Goal: Task Accomplishment & Management: Manage account settings

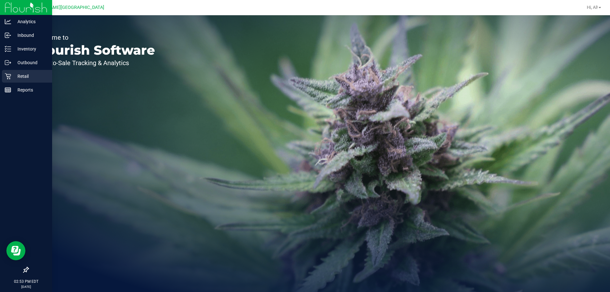
click at [8, 76] on icon at bounding box center [8, 76] width 6 height 6
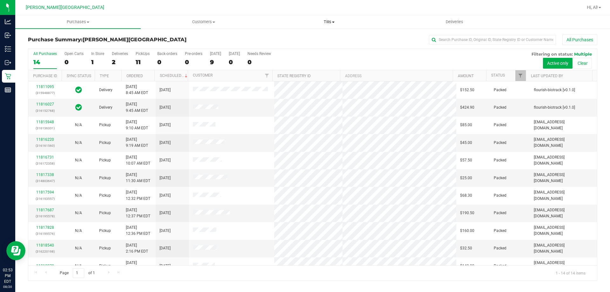
click at [324, 22] on span "Tills" at bounding box center [329, 22] width 125 height 6
click at [298, 37] on span "Manage tills" at bounding box center [287, 38] width 43 height 5
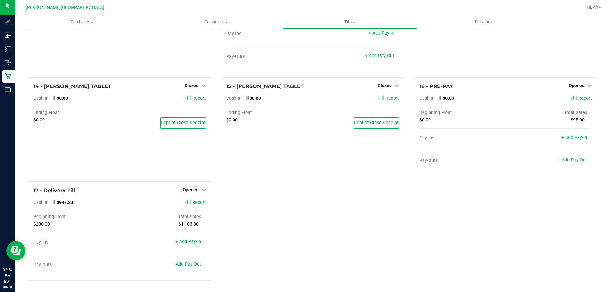
scroll to position [378, 0]
click at [191, 189] on span "Opened" at bounding box center [191, 189] width 16 height 5
click at [193, 202] on link "Close Till" at bounding box center [191, 202] width 17 height 5
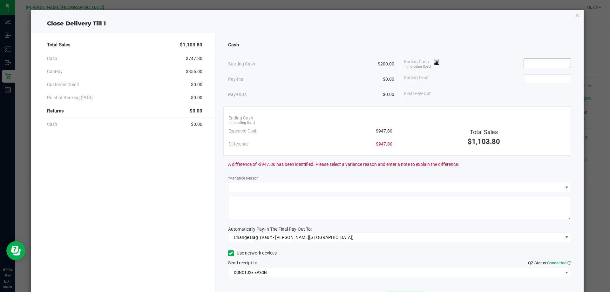
click at [528, 64] on input at bounding box center [547, 63] width 47 height 9
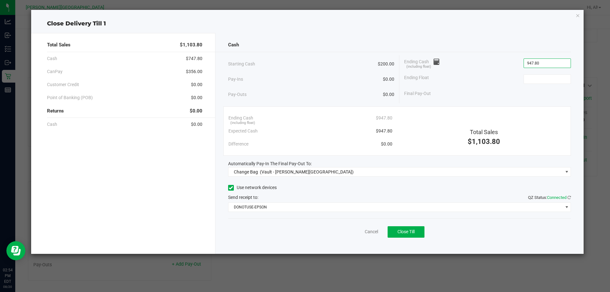
type input "$947.80"
click at [538, 84] on div "Ending Float" at bounding box center [487, 79] width 167 height 16
click at [537, 83] on input at bounding box center [547, 79] width 47 height 9
type input "$200.00"
click at [471, 71] on div "Ending Float $200.00" at bounding box center [487, 79] width 167 height 16
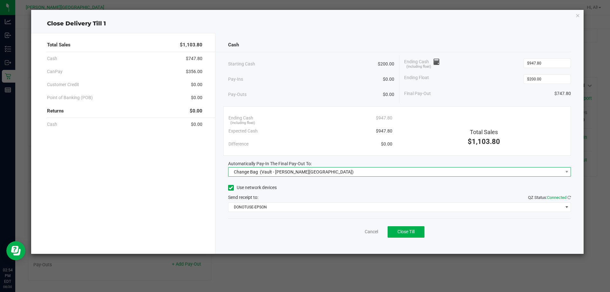
click at [436, 175] on span "Change Bag (Vault - [PERSON_NAME][GEOGRAPHIC_DATA])" at bounding box center [395, 171] width 335 height 9
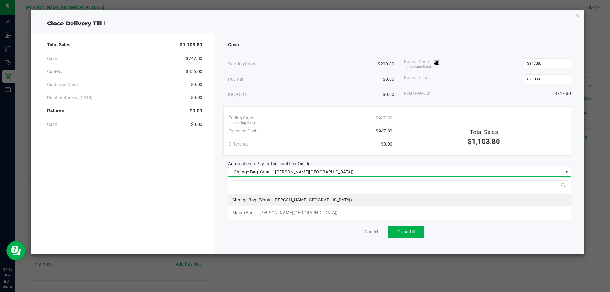
scroll to position [10, 343]
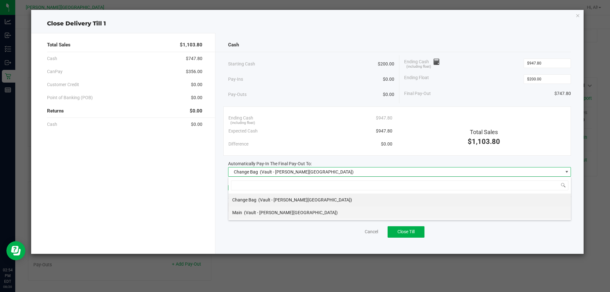
click at [384, 218] on li "Main (Vault - [PERSON_NAME][GEOGRAPHIC_DATA])" at bounding box center [399, 212] width 343 height 13
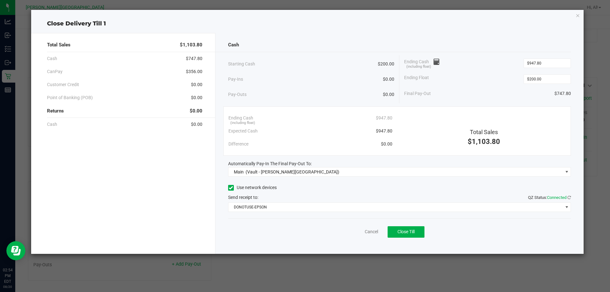
click at [382, 160] on div "Automatically Pay-In The Final Pay-Out To:" at bounding box center [399, 163] width 343 height 7
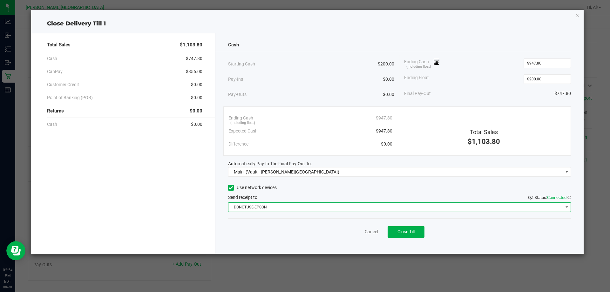
click at [375, 207] on span "DONOTUSE-EPSON" at bounding box center [395, 207] width 335 height 9
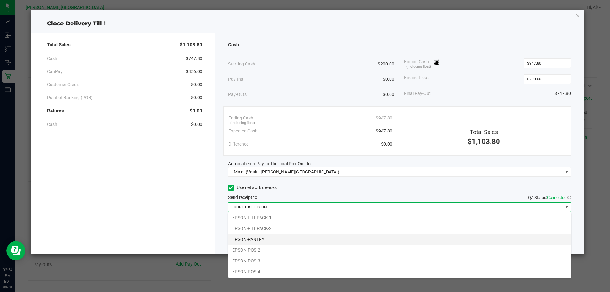
scroll to position [66, 0]
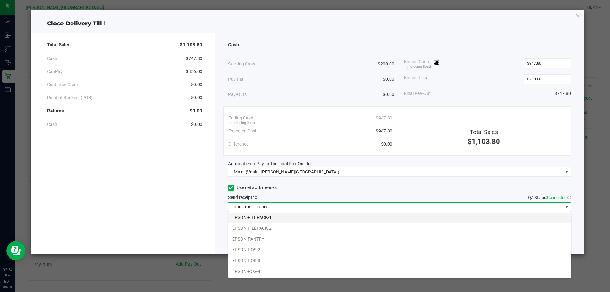
click at [322, 221] on li "EPSON-FILLPACK-1" at bounding box center [399, 217] width 343 height 11
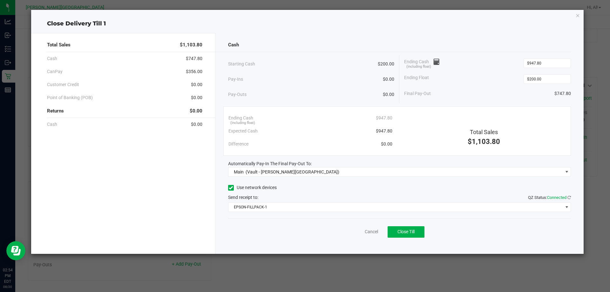
click at [320, 201] on div "Use network devices Send receipt to: QZ Status: Connected EPSON-FILLPACK-1" at bounding box center [399, 197] width 343 height 29
click at [402, 229] on span "Close Till" at bounding box center [406, 231] width 17 height 5
click at [358, 233] on link "Dismiss" at bounding box center [357, 231] width 15 height 7
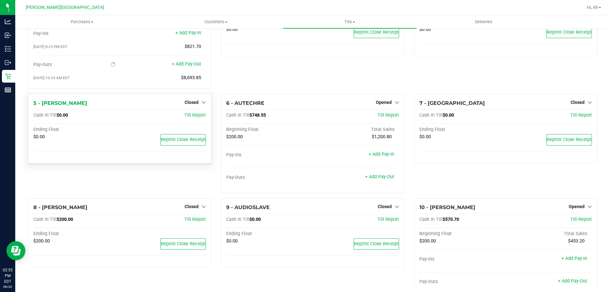
scroll to position [0, 0]
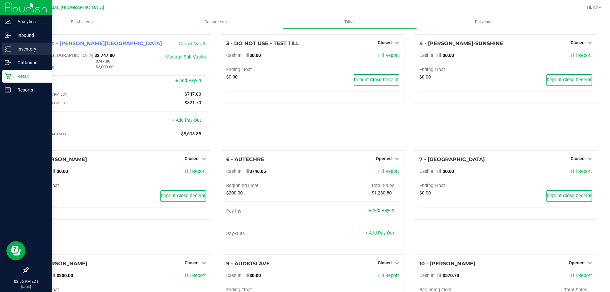
click at [25, 44] on div "Inventory" at bounding box center [27, 49] width 50 height 13
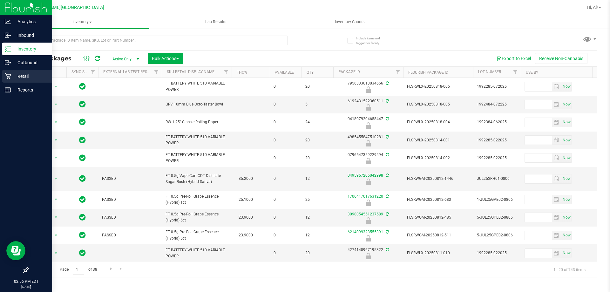
click at [35, 78] on p "Retail" at bounding box center [30, 76] width 38 height 8
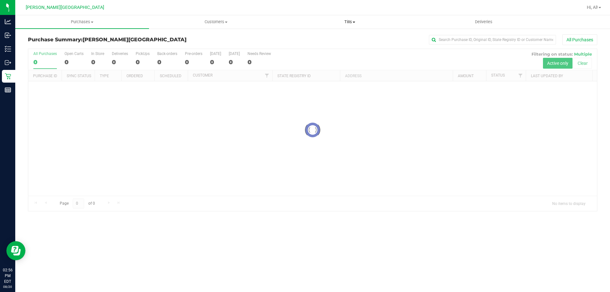
click at [350, 23] on span "Tills" at bounding box center [349, 22] width 133 height 6
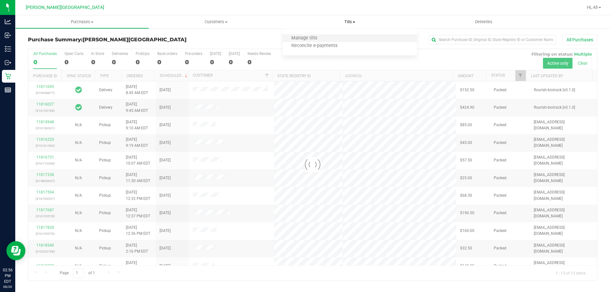
click at [333, 35] on li "Manage tills" at bounding box center [350, 39] width 134 height 8
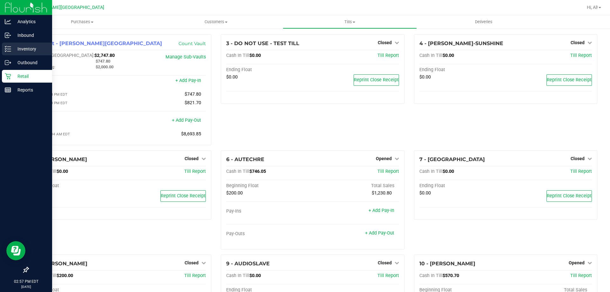
click at [19, 50] on p "Inventory" at bounding box center [30, 49] width 38 height 8
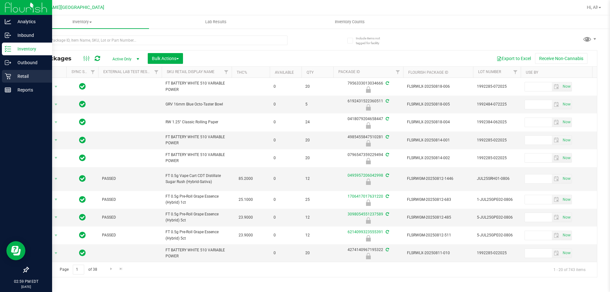
click at [7, 78] on icon at bounding box center [8, 76] width 6 height 6
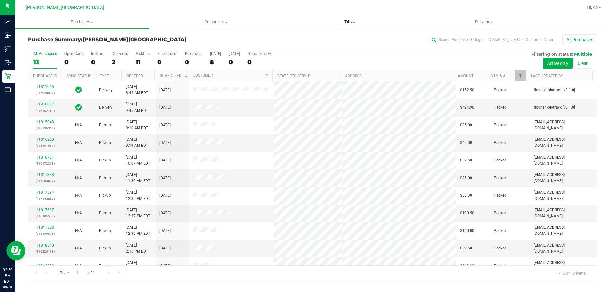
click at [346, 18] on uib-tab-heading "Tills Manage tills Reconcile e-payments" at bounding box center [349, 22] width 133 height 13
click at [307, 38] on span "Manage tills" at bounding box center [304, 38] width 43 height 5
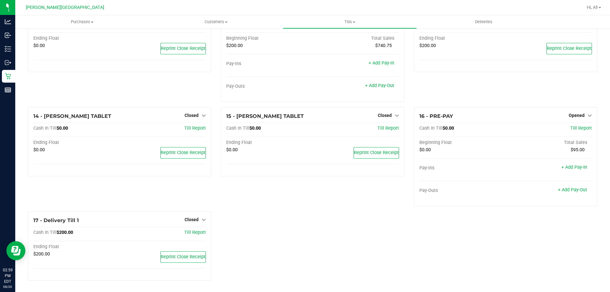
scroll to position [358, 0]
click at [184, 261] on button "Reprint Close Receipt" at bounding box center [182, 256] width 45 height 11
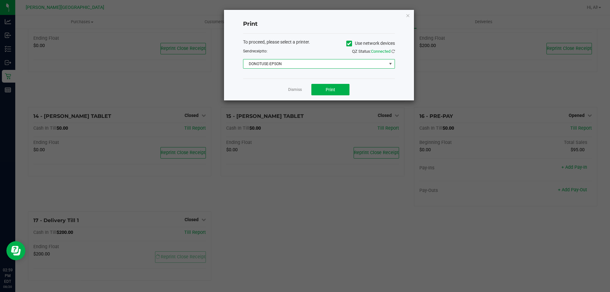
click at [328, 64] on span "DONOTUSE-EPSON" at bounding box center [314, 63] width 143 height 9
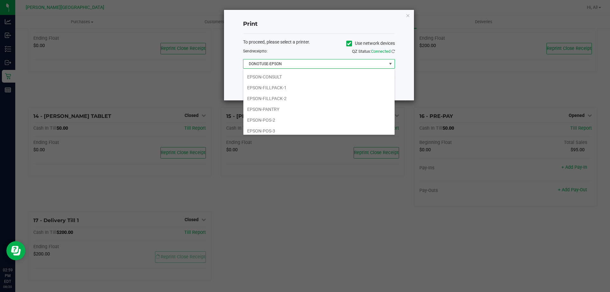
scroll to position [64, 0]
click at [307, 78] on li "EPSON-FILLPACK-1" at bounding box center [318, 77] width 151 height 11
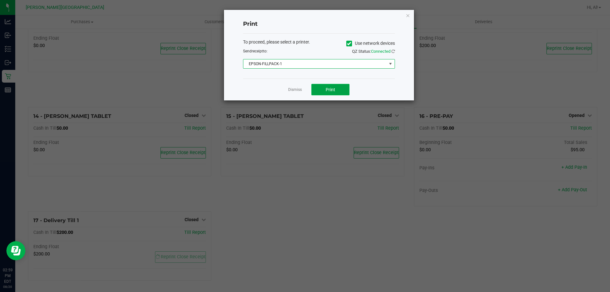
click at [324, 92] on button "Print" at bounding box center [330, 89] width 38 height 11
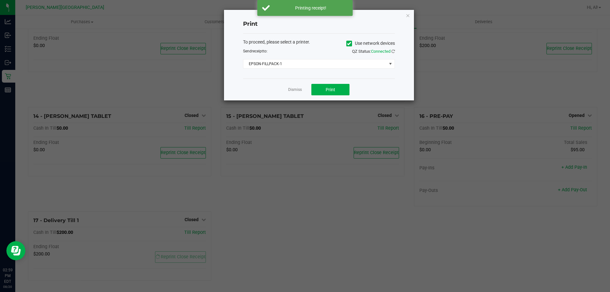
click at [297, 90] on link "Dismiss" at bounding box center [295, 89] width 14 height 5
